Goal: Task Accomplishment & Management: Use online tool/utility

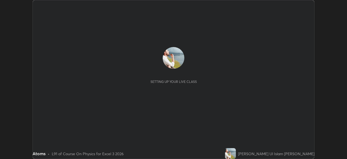
scroll to position [159, 347]
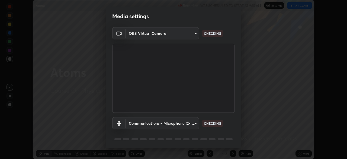
type input "0098613ca96d1cb365b3845fa694b9755ae94ec2d7c0f75973c998bbbf9ace16"
type input "communications"
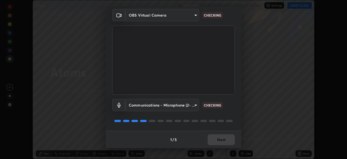
click at [222, 138] on div "1 / 5 Next" at bounding box center [174, 139] width 136 height 17
click at [220, 141] on div "1 / 5 Next" at bounding box center [174, 139] width 136 height 17
click at [220, 139] on div "1 / 5 Next" at bounding box center [174, 139] width 136 height 17
click at [221, 138] on div "1 / 5 Next" at bounding box center [174, 139] width 136 height 17
click at [222, 140] on div "1 / 5 Next" at bounding box center [174, 139] width 136 height 17
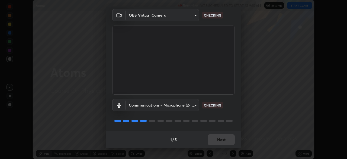
click at [222, 138] on div "1 / 5 Next" at bounding box center [174, 139] width 136 height 17
click at [223, 140] on div "1 / 5 Next" at bounding box center [174, 139] width 136 height 17
click at [224, 138] on div "1 / 5 Next" at bounding box center [174, 139] width 136 height 17
click at [223, 140] on div "1 / 5 Next" at bounding box center [174, 139] width 136 height 17
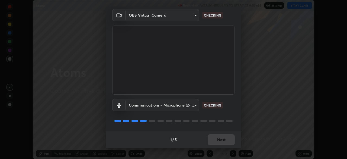
click at [223, 140] on div "1 / 5 Next" at bounding box center [174, 139] width 136 height 17
click at [222, 140] on div "1 / 5 Next" at bounding box center [174, 139] width 136 height 17
click at [225, 142] on div "1 / 5 Next" at bounding box center [174, 139] width 136 height 17
click at [222, 143] on div "1 / 5 Next" at bounding box center [174, 139] width 136 height 17
click at [220, 143] on div "1 / 5 Next" at bounding box center [174, 139] width 136 height 17
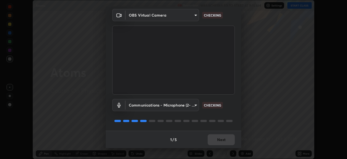
click at [220, 141] on div "1 / 5 Next" at bounding box center [174, 139] width 136 height 17
click at [221, 141] on div "1 / 5 Next" at bounding box center [174, 139] width 136 height 17
click at [222, 138] on div "1 / 5 Next" at bounding box center [174, 139] width 136 height 17
click at [223, 138] on div "1 / 5 Next" at bounding box center [174, 139] width 136 height 17
click at [224, 137] on div "1 / 5 Next" at bounding box center [174, 139] width 136 height 17
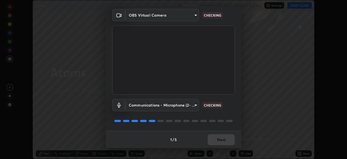
click at [225, 137] on div "1 / 5 Next" at bounding box center [174, 139] width 136 height 17
click at [225, 136] on div "1 / 5 Next" at bounding box center [174, 139] width 136 height 17
click at [224, 137] on div "1 / 5 Next" at bounding box center [174, 139] width 136 height 17
click at [223, 138] on div "1 / 5 Next" at bounding box center [174, 139] width 136 height 17
click at [222, 139] on div "1 / 5 Next" at bounding box center [174, 139] width 136 height 17
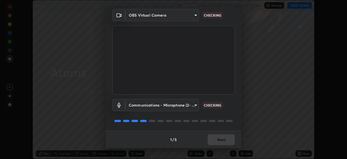
click at [220, 140] on div "1 / 5 Next" at bounding box center [174, 139] width 136 height 17
click at [221, 141] on button "Next" at bounding box center [221, 139] width 27 height 11
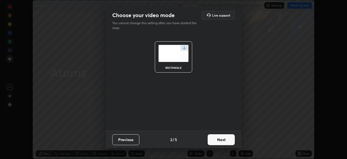
scroll to position [0, 0]
click at [222, 140] on button "Next" at bounding box center [221, 139] width 27 height 11
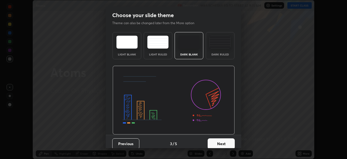
click at [226, 143] on button "Next" at bounding box center [221, 143] width 27 height 11
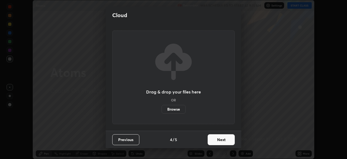
click at [224, 140] on button "Next" at bounding box center [221, 139] width 27 height 11
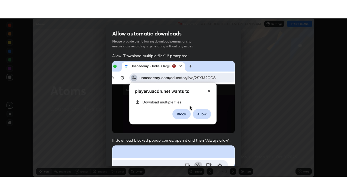
scroll to position [130, 0]
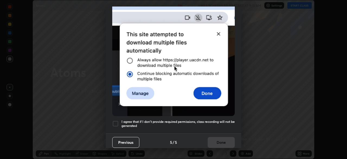
click at [192, 119] on h5 "I agree that if I don't provide required permissions, class recording will not …" at bounding box center [178, 123] width 113 height 8
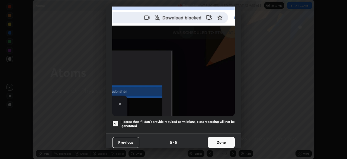
click at [219, 140] on button "Done" at bounding box center [221, 142] width 27 height 11
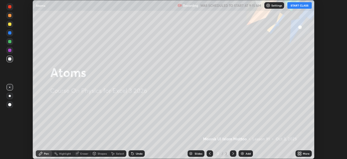
click at [304, 6] on button "START CLASS" at bounding box center [300, 5] width 24 height 7
click at [301, 152] on icon at bounding box center [300, 152] width 1 height 1
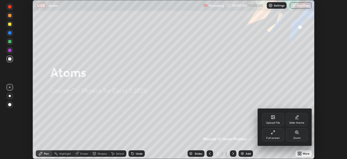
click at [277, 134] on div "Full screen" at bounding box center [273, 134] width 22 height 13
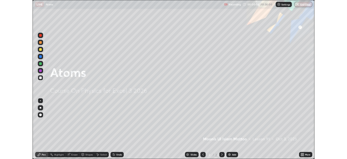
scroll to position [195, 347]
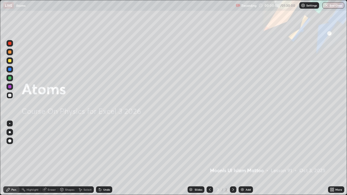
click at [246, 159] on div "Add" at bounding box center [248, 190] width 5 height 3
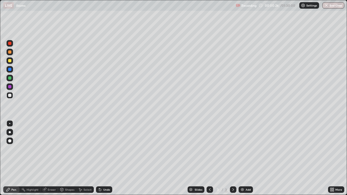
click at [15, 159] on div "Pen" at bounding box center [13, 190] width 5 height 3
click at [10, 97] on div at bounding box center [10, 95] width 7 height 7
click at [10, 96] on div at bounding box center [9, 95] width 3 height 3
click at [50, 159] on div "Eraser" at bounding box center [52, 190] width 8 height 3
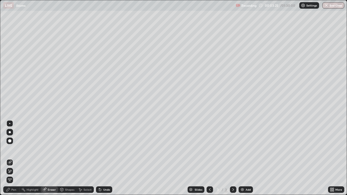
click at [9, 159] on icon at bounding box center [8, 190] width 4 height 4
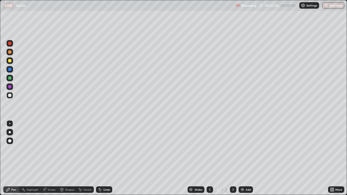
click at [10, 95] on div at bounding box center [9, 95] width 3 height 3
click at [8, 79] on div at bounding box center [9, 78] width 3 height 3
click at [11, 72] on div at bounding box center [10, 69] width 7 height 7
click at [244, 159] on img at bounding box center [243, 190] width 4 height 4
click at [9, 87] on div at bounding box center [9, 86] width 3 height 3
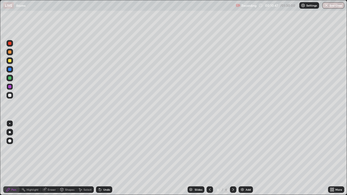
click at [11, 80] on div at bounding box center [10, 78] width 7 height 7
click at [209, 159] on icon at bounding box center [210, 190] width 4 height 4
click at [233, 159] on icon at bounding box center [233, 190] width 4 height 4
click at [52, 159] on div "Eraser" at bounding box center [52, 190] width 8 height 3
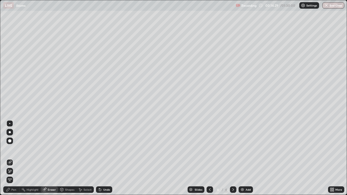
click at [15, 159] on div "Pen" at bounding box center [13, 190] width 5 height 3
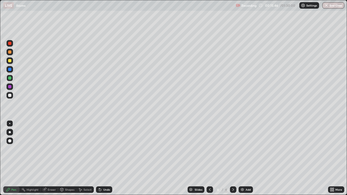
click at [246, 159] on div "Add" at bounding box center [248, 190] width 5 height 3
click at [9, 70] on div at bounding box center [9, 69] width 3 height 3
click at [210, 159] on icon at bounding box center [210, 190] width 4 height 4
click at [232, 159] on icon at bounding box center [233, 190] width 4 height 4
click at [104, 159] on div "Undo" at bounding box center [104, 190] width 16 height 7
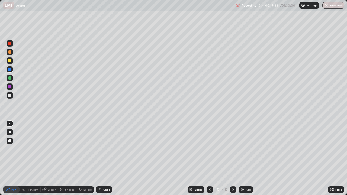
click at [12, 78] on div at bounding box center [10, 78] width 7 height 7
click at [104, 159] on div "Undo" at bounding box center [106, 190] width 7 height 3
click at [210, 159] on icon at bounding box center [210, 190] width 4 height 4
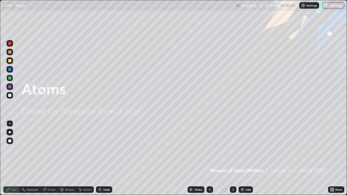
click at [233, 159] on icon at bounding box center [233, 190] width 4 height 4
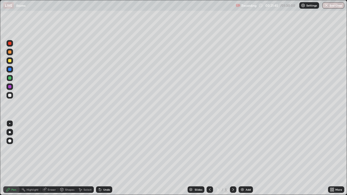
click at [233, 159] on icon at bounding box center [234, 190] width 2 height 3
click at [231, 159] on div at bounding box center [233, 190] width 7 height 7
click at [246, 159] on div "Add" at bounding box center [248, 190] width 5 height 3
click at [11, 95] on div at bounding box center [9, 95] width 3 height 3
click at [10, 87] on div at bounding box center [9, 86] width 3 height 3
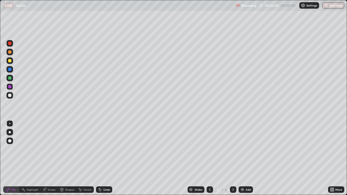
click at [12, 95] on div at bounding box center [10, 95] width 7 height 7
click at [210, 159] on icon at bounding box center [210, 190] width 4 height 4
click at [233, 159] on icon at bounding box center [233, 190] width 4 height 4
click at [10, 62] on div at bounding box center [9, 60] width 3 height 3
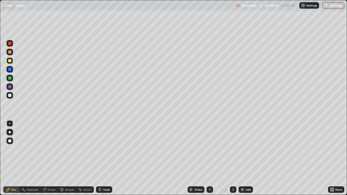
click at [105, 159] on div "Undo" at bounding box center [106, 190] width 7 height 3
click at [106, 159] on div "Undo" at bounding box center [104, 190] width 16 height 7
click at [9, 70] on div at bounding box center [9, 69] width 3 height 3
click at [104, 159] on div "Undo" at bounding box center [106, 190] width 7 height 3
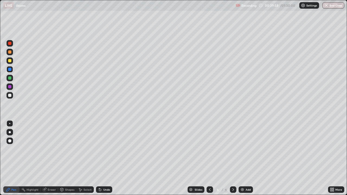
click at [10, 93] on div at bounding box center [10, 95] width 7 height 7
click at [245, 159] on div "Add" at bounding box center [246, 190] width 14 height 7
click at [10, 54] on div at bounding box center [10, 52] width 7 height 7
click at [10, 53] on div at bounding box center [9, 51] width 3 height 3
click at [9, 96] on div at bounding box center [9, 95] width 3 height 3
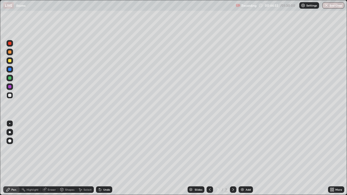
click at [11, 70] on div at bounding box center [9, 69] width 3 height 3
click at [10, 87] on div at bounding box center [9, 86] width 3 height 3
click at [210, 159] on icon at bounding box center [210, 190] width 4 height 4
click at [209, 159] on icon at bounding box center [210, 190] width 4 height 4
click at [233, 159] on icon at bounding box center [233, 190] width 4 height 4
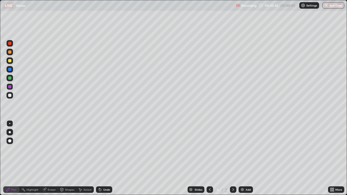
click at [233, 159] on icon at bounding box center [233, 190] width 4 height 4
click at [246, 159] on div "Add" at bounding box center [248, 190] width 5 height 3
click at [10, 78] on div at bounding box center [9, 78] width 3 height 3
click at [10, 87] on div at bounding box center [9, 86] width 3 height 3
click at [209, 159] on icon at bounding box center [210, 190] width 2 height 3
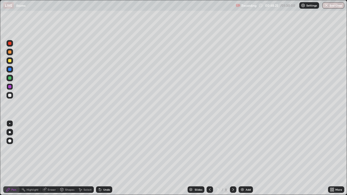
click at [233, 159] on icon at bounding box center [233, 190] width 4 height 4
click at [210, 159] on div at bounding box center [210, 190] width 7 height 7
click at [210, 159] on icon at bounding box center [210, 190] width 4 height 4
click at [232, 159] on icon at bounding box center [233, 190] width 4 height 4
click at [211, 159] on icon at bounding box center [210, 190] width 4 height 4
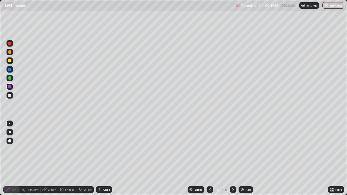
click at [233, 159] on icon at bounding box center [233, 190] width 4 height 4
click at [212, 159] on div at bounding box center [210, 190] width 7 height 7
click at [210, 159] on icon at bounding box center [210, 190] width 4 height 4
click at [233, 159] on icon at bounding box center [233, 190] width 4 height 4
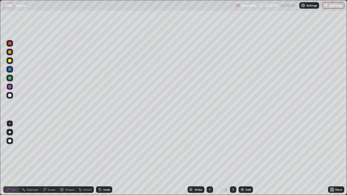
click at [233, 159] on icon at bounding box center [233, 190] width 4 height 4
click at [10, 61] on div at bounding box center [9, 60] width 3 height 3
click at [245, 159] on div "Add" at bounding box center [246, 190] width 14 height 7
click at [104, 159] on div "Undo" at bounding box center [104, 190] width 16 height 7
click at [50, 159] on div "Eraser" at bounding box center [52, 190] width 8 height 3
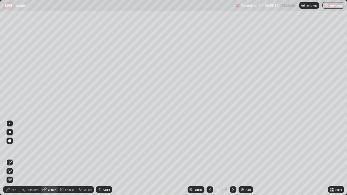
click at [12, 159] on div "Pen" at bounding box center [11, 190] width 16 height 7
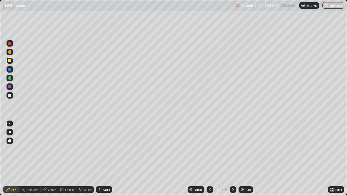
click at [11, 96] on div at bounding box center [9, 95] width 3 height 3
click at [10, 87] on div at bounding box center [9, 86] width 3 height 3
click at [10, 97] on div at bounding box center [9, 95] width 3 height 3
click at [243, 159] on img at bounding box center [243, 190] width 4 height 4
click at [210, 159] on icon at bounding box center [210, 190] width 2 height 3
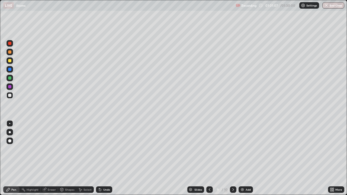
click at [244, 159] on img at bounding box center [243, 190] width 4 height 4
click at [69, 159] on div "Shapes" at bounding box center [69, 190] width 9 height 3
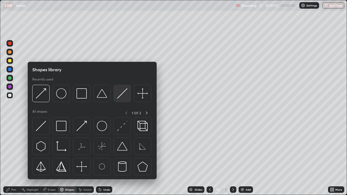
click at [121, 97] on img at bounding box center [122, 93] width 10 height 10
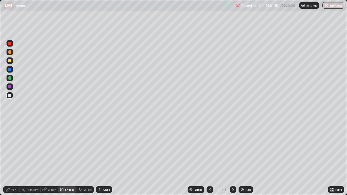
click at [14, 159] on div "Pen" at bounding box center [13, 190] width 5 height 3
click at [10, 96] on div at bounding box center [9, 95] width 3 height 3
click at [68, 159] on div "Shapes" at bounding box center [69, 190] width 9 height 3
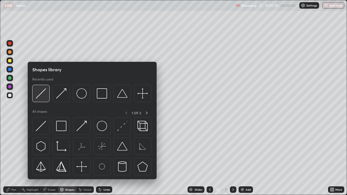
click at [44, 93] on img at bounding box center [41, 93] width 10 height 10
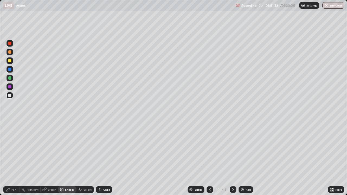
click at [11, 159] on div "Pen" at bounding box center [11, 190] width 16 height 7
click at [10, 61] on div at bounding box center [9, 60] width 3 height 3
click at [67, 159] on div "Shapes" at bounding box center [69, 190] width 9 height 3
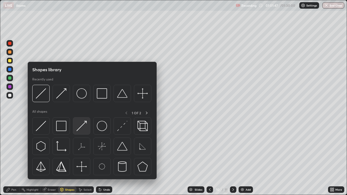
click at [83, 127] on img at bounding box center [82, 126] width 10 height 10
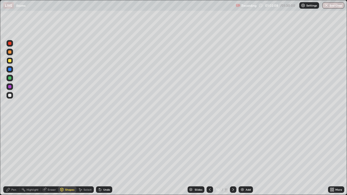
click at [10, 71] on div at bounding box center [9, 69] width 3 height 3
click at [10, 79] on div at bounding box center [9, 78] width 3 height 3
click at [105, 159] on div "Undo" at bounding box center [106, 190] width 7 height 3
click at [10, 88] on div at bounding box center [9, 86] width 3 height 3
click at [11, 97] on div at bounding box center [10, 95] width 7 height 7
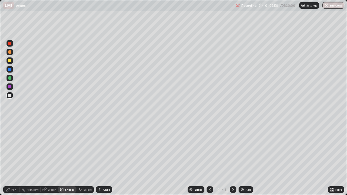
click at [10, 44] on div at bounding box center [9, 43] width 3 height 3
click at [10, 96] on div at bounding box center [9, 95] width 3 height 3
click at [68, 159] on div "Shapes" at bounding box center [69, 190] width 9 height 3
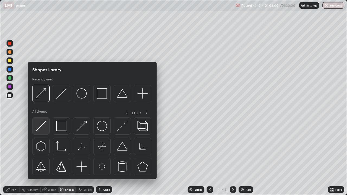
click at [42, 124] on img at bounding box center [41, 126] width 10 height 10
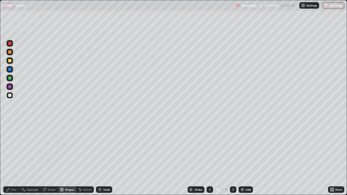
click at [11, 159] on div "Pen" at bounding box center [11, 190] width 16 height 7
click at [50, 159] on div "Eraser" at bounding box center [52, 190] width 8 height 3
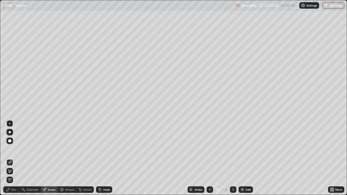
click at [5, 159] on div "Pen" at bounding box center [11, 190] width 16 height 7
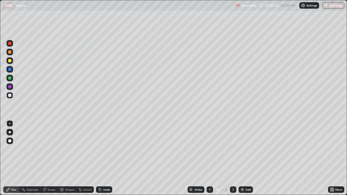
click at [10, 45] on div at bounding box center [9, 43] width 3 height 3
click at [10, 79] on div at bounding box center [9, 78] width 3 height 3
click at [10, 87] on div at bounding box center [9, 86] width 3 height 3
click at [10, 95] on div at bounding box center [9, 95] width 3 height 3
click at [103, 159] on div "Undo" at bounding box center [106, 190] width 7 height 3
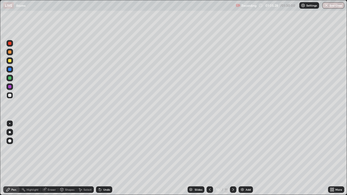
click at [106, 159] on div "Undo" at bounding box center [106, 190] width 7 height 3
click at [66, 159] on div "Shapes" at bounding box center [69, 190] width 9 height 3
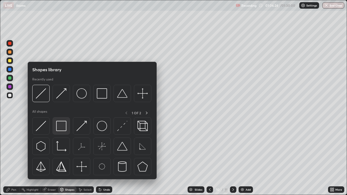
click at [61, 124] on img at bounding box center [61, 126] width 10 height 10
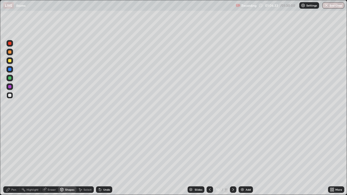
click at [8, 76] on div at bounding box center [10, 78] width 7 height 7
click at [10, 97] on div at bounding box center [9, 95] width 3 height 3
click at [13, 159] on div "Pen" at bounding box center [11, 190] width 16 height 7
click at [10, 62] on div at bounding box center [9, 60] width 3 height 3
click at [11, 53] on div at bounding box center [10, 52] width 7 height 7
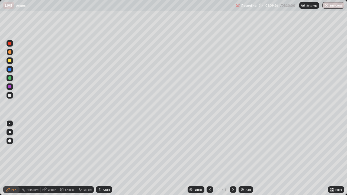
click at [233, 159] on icon at bounding box center [233, 190] width 4 height 4
click at [103, 159] on div "Undo" at bounding box center [106, 190] width 7 height 3
click at [8, 68] on div at bounding box center [9, 69] width 3 height 3
click at [9, 98] on div at bounding box center [10, 95] width 7 height 7
click at [100, 159] on icon at bounding box center [100, 190] width 2 height 2
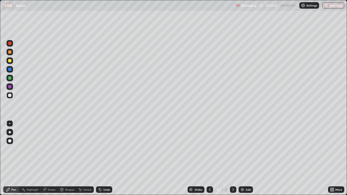
click at [210, 159] on icon at bounding box center [210, 190] width 4 height 4
click at [233, 159] on icon at bounding box center [233, 190] width 4 height 4
click at [210, 159] on div at bounding box center [210, 190] width 7 height 7
click at [233, 159] on icon at bounding box center [233, 190] width 4 height 4
click at [11, 52] on div at bounding box center [9, 51] width 3 height 3
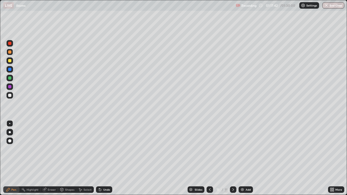
click at [210, 159] on icon at bounding box center [210, 190] width 4 height 4
click at [209, 159] on icon at bounding box center [210, 190] width 4 height 4
click at [231, 159] on div at bounding box center [233, 190] width 7 height 7
click at [232, 159] on icon at bounding box center [233, 190] width 4 height 4
click at [10, 62] on div at bounding box center [9, 60] width 3 height 3
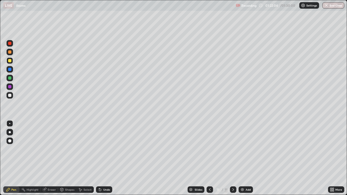
click at [247, 159] on div "Add" at bounding box center [248, 190] width 5 height 3
click at [10, 96] on div at bounding box center [9, 95] width 3 height 3
click at [106, 159] on div "Undo" at bounding box center [106, 190] width 7 height 3
click at [15, 159] on div "Pen" at bounding box center [13, 190] width 5 height 3
click at [0, 159] on div "Pen Highlight Eraser Shapes Select Undo Slides 12 / 12 Add More" at bounding box center [173, 190] width 347 height 11
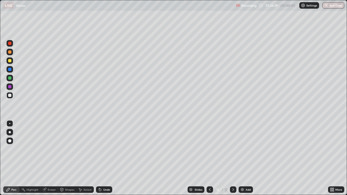
click at [210, 159] on icon at bounding box center [210, 190] width 4 height 4
click at [233, 159] on icon at bounding box center [233, 190] width 4 height 4
click at [286, 159] on div "Slides 12 / 12 Add" at bounding box center [220, 190] width 216 height 11
click at [232, 159] on icon at bounding box center [233, 190] width 4 height 4
click at [209, 159] on icon at bounding box center [210, 190] width 4 height 4
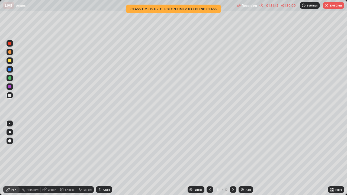
click at [334, 7] on button "End Class" at bounding box center [333, 5] width 21 height 7
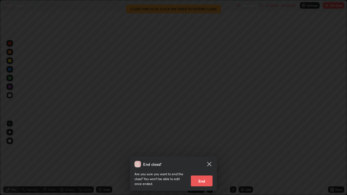
click at [203, 159] on button "End" at bounding box center [202, 181] width 22 height 11
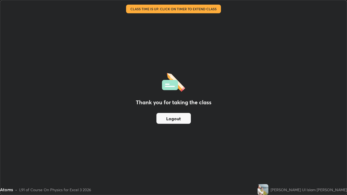
click at [178, 115] on button "Logout" at bounding box center [174, 118] width 34 height 11
click at [179, 118] on button "Logout" at bounding box center [174, 118] width 34 height 11
click at [179, 121] on button "Logout" at bounding box center [174, 118] width 34 height 11
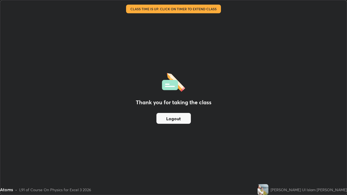
click at [181, 118] on button "Logout" at bounding box center [174, 118] width 34 height 11
click at [182, 119] on button "Logout" at bounding box center [174, 118] width 34 height 11
click at [182, 118] on button "Logout" at bounding box center [174, 118] width 34 height 11
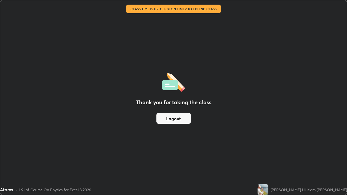
click at [182, 121] on button "Logout" at bounding box center [174, 118] width 34 height 11
click at [184, 120] on button "Logout" at bounding box center [174, 118] width 34 height 11
click at [179, 117] on button "Logout" at bounding box center [174, 118] width 34 height 11
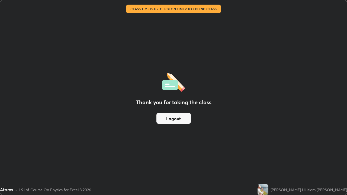
click at [179, 117] on button "Logout" at bounding box center [174, 118] width 34 height 11
click at [153, 116] on div "Thank you for taking the class Logout" at bounding box center [173, 97] width 347 height 195
click at [169, 119] on button "Logout" at bounding box center [174, 118] width 34 height 11
click at [176, 117] on button "Logout" at bounding box center [174, 118] width 34 height 11
click at [169, 119] on button "Logout" at bounding box center [174, 118] width 34 height 11
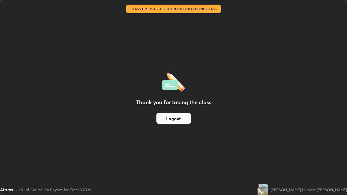
click at [175, 116] on button "Logout" at bounding box center [174, 118] width 34 height 11
click at [168, 118] on button "Logout" at bounding box center [174, 118] width 34 height 11
click at [175, 116] on button "Logout" at bounding box center [174, 118] width 34 height 11
click at [168, 119] on button "Logout" at bounding box center [174, 118] width 34 height 11
click at [173, 116] on button "Logout" at bounding box center [174, 118] width 34 height 11
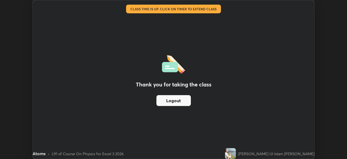
scroll to position [26987, 26798]
click at [184, 100] on button "Logout" at bounding box center [174, 100] width 34 height 11
click at [186, 10] on div "Atoms" at bounding box center [134, 5] width 197 height 11
click at [175, 7] on div "Atoms" at bounding box center [134, 5] width 197 height 11
click at [176, 10] on div "Atoms" at bounding box center [134, 5] width 197 height 11
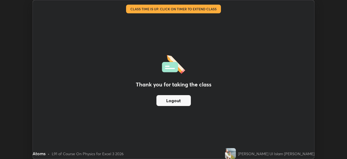
click at [176, 12] on div "Thank you for taking the class Logout" at bounding box center [174, 79] width 282 height 158
click at [172, 99] on button "Logout" at bounding box center [174, 100] width 34 height 11
click at [174, 99] on button "Logout" at bounding box center [174, 100] width 34 height 11
click at [177, 100] on button "Logout" at bounding box center [174, 100] width 34 height 11
click at [178, 101] on button "Logout" at bounding box center [174, 100] width 34 height 11
